Goal: Navigation & Orientation: Find specific page/section

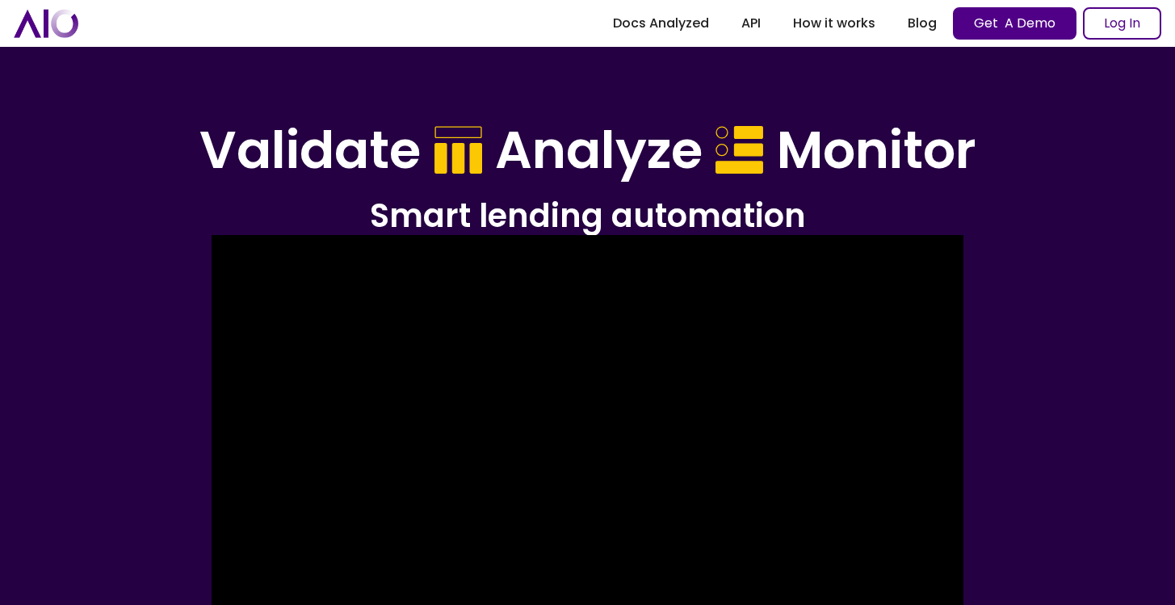
drag, startPoint x: 82, startPoint y: 35, endPoint x: 19, endPoint y: 24, distance: 63.0
click at [19, 24] on div "Docs Analyzed API How it works Blog Get A Demo Log In" at bounding box center [587, 23] width 1175 height 47
